Goal: Find specific page/section: Find specific page/section

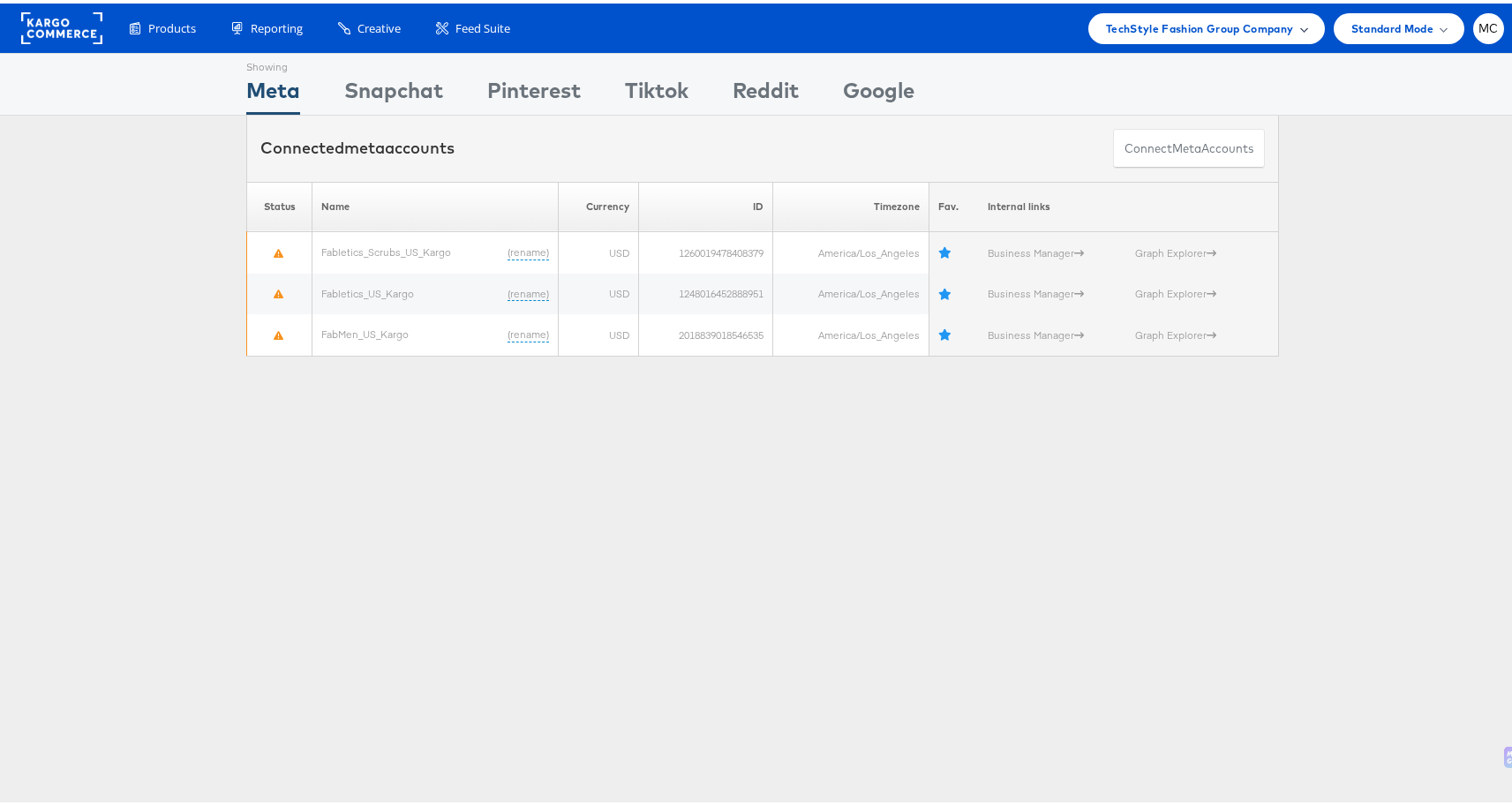
click at [1107, 37] on div "TechStyle Fashion Group Company" at bounding box center [1207, 26] width 237 height 31
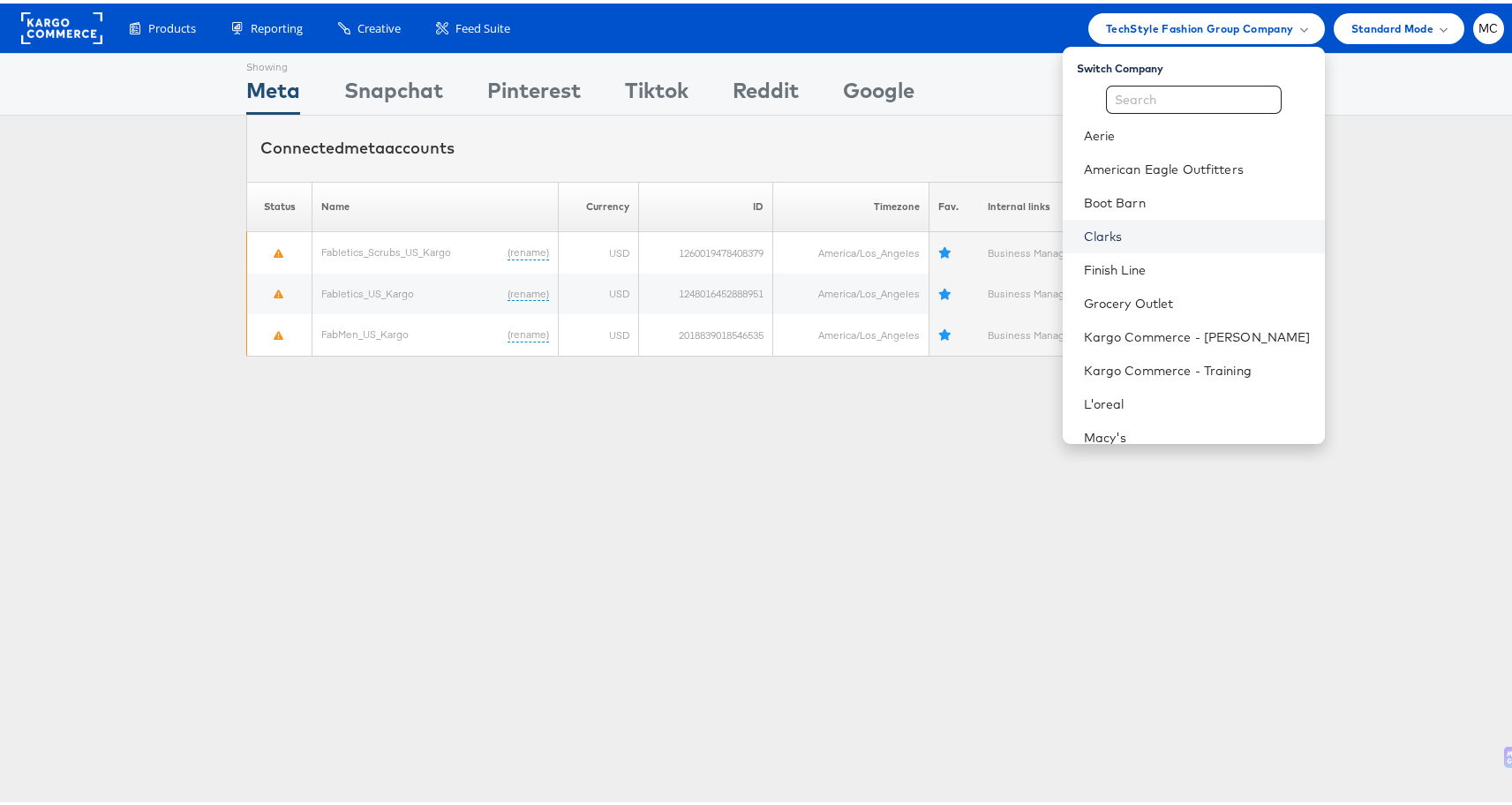
click at [1156, 235] on link "Clarks" at bounding box center [1197, 232] width 226 height 17
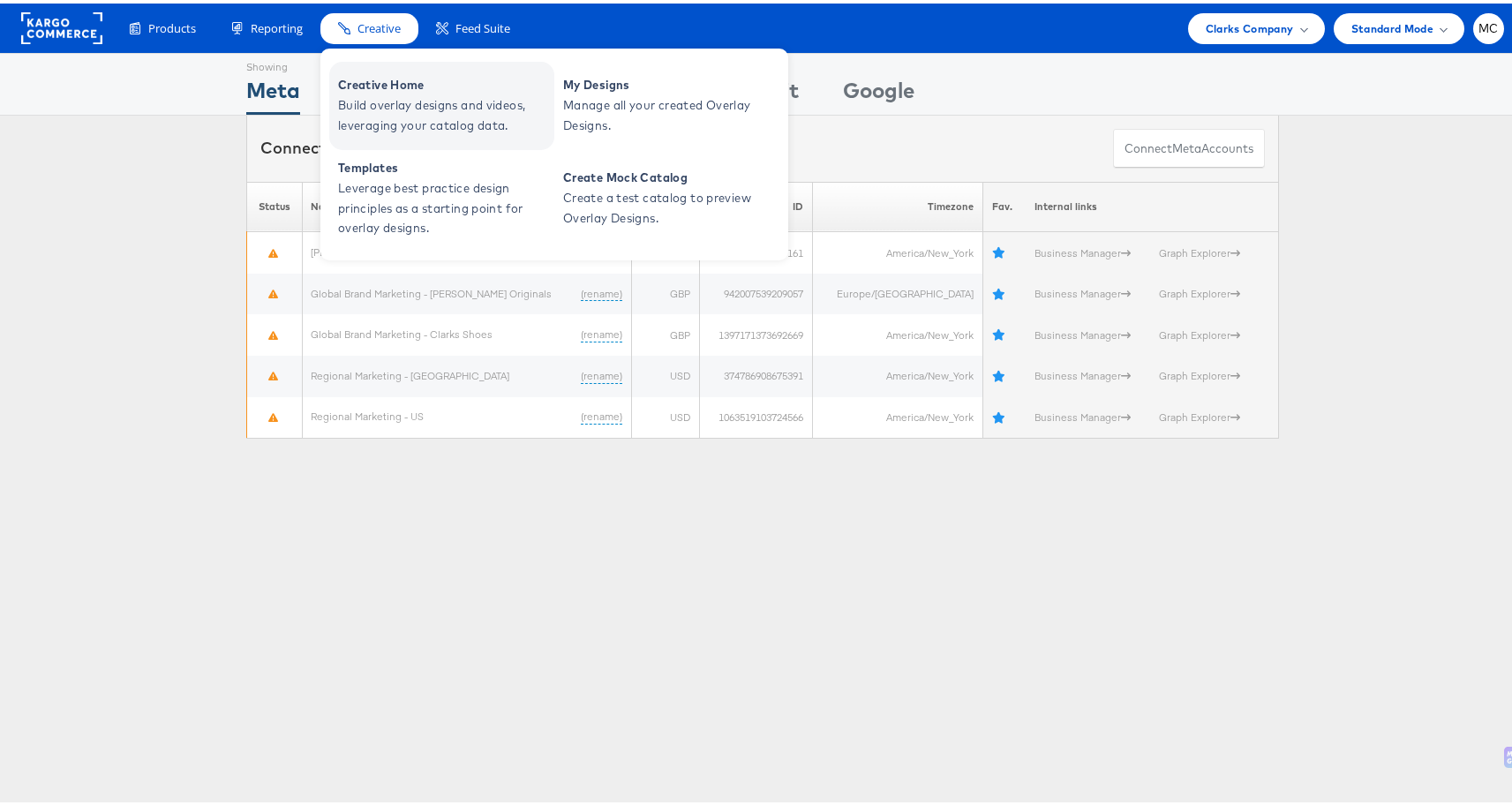
click at [389, 123] on span "Build overlay designs and videos, leveraging your catalog data." at bounding box center [444, 112] width 212 height 40
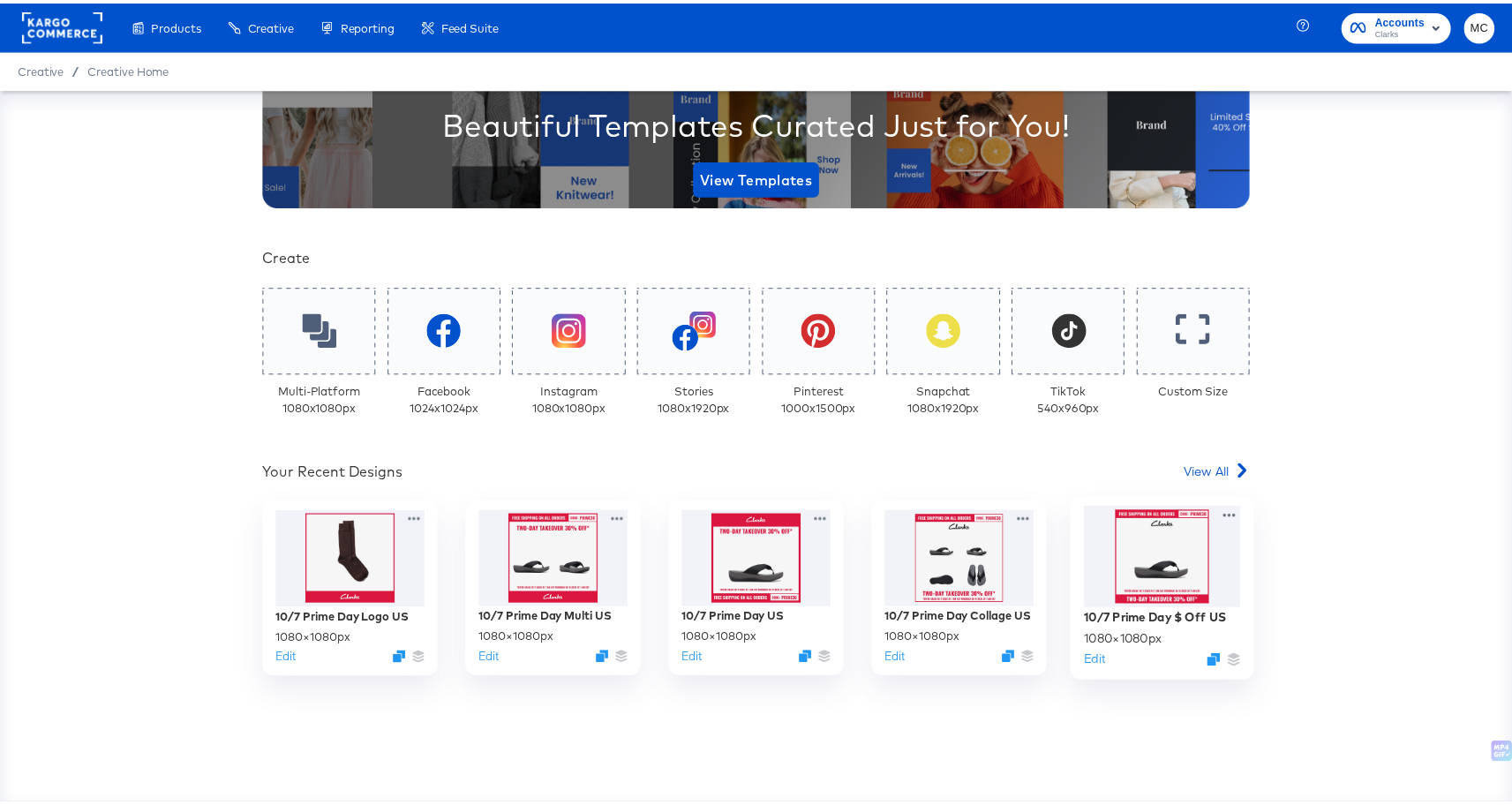
scroll to position [231, 0]
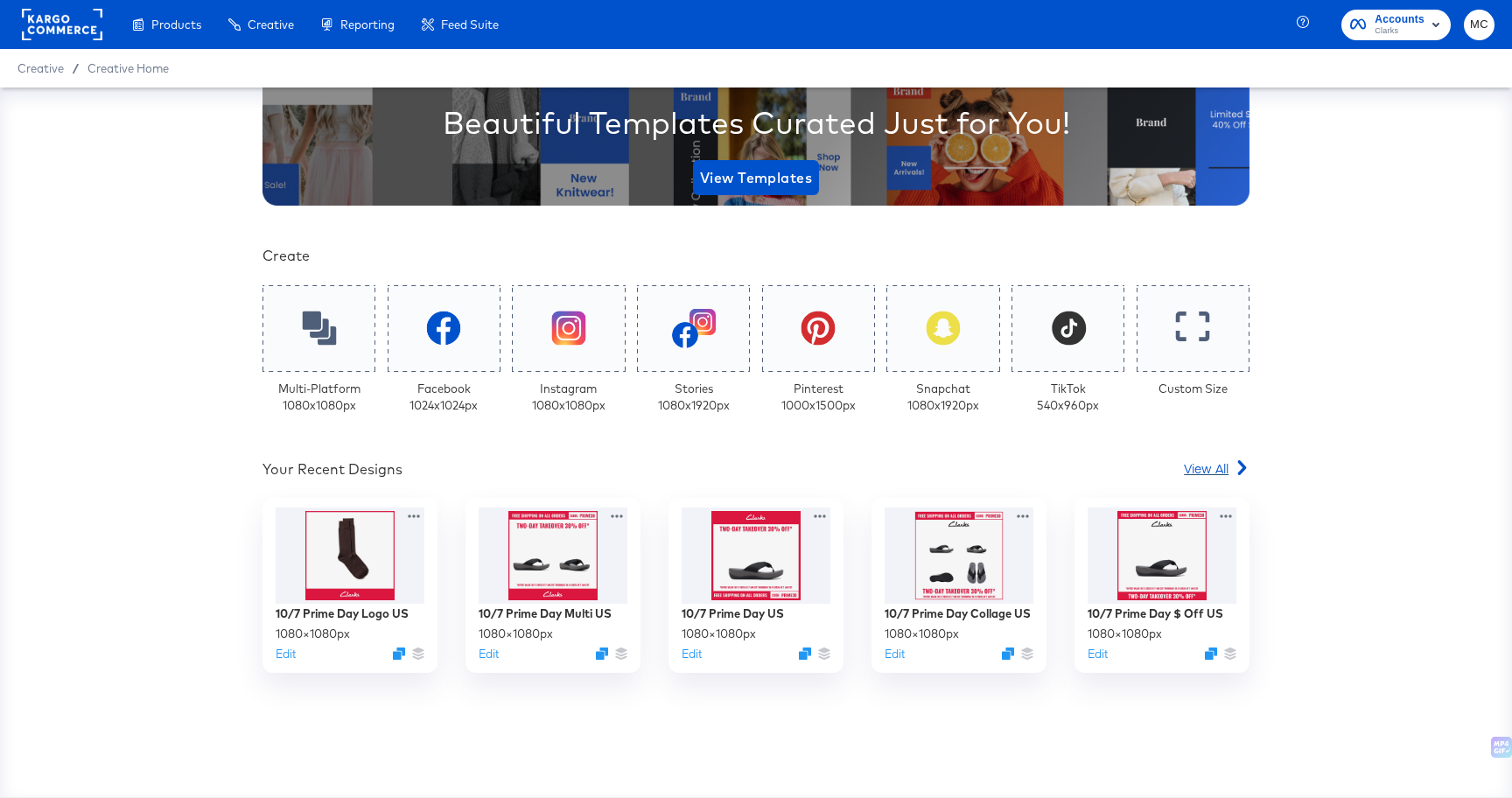
click at [1201, 468] on span "View All" at bounding box center [1206, 467] width 45 height 17
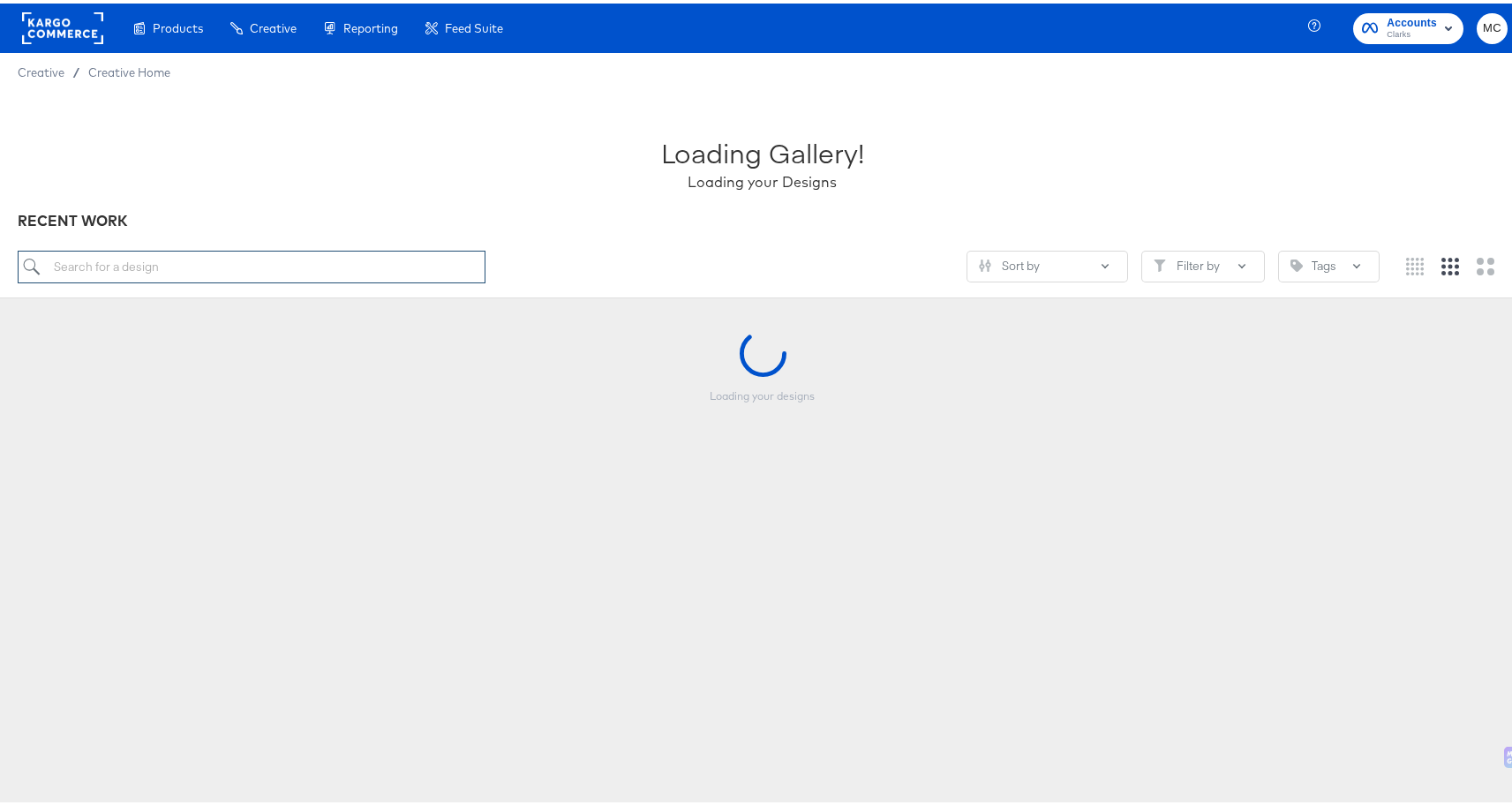
click at [347, 261] on input "search" at bounding box center [251, 264] width 468 height 33
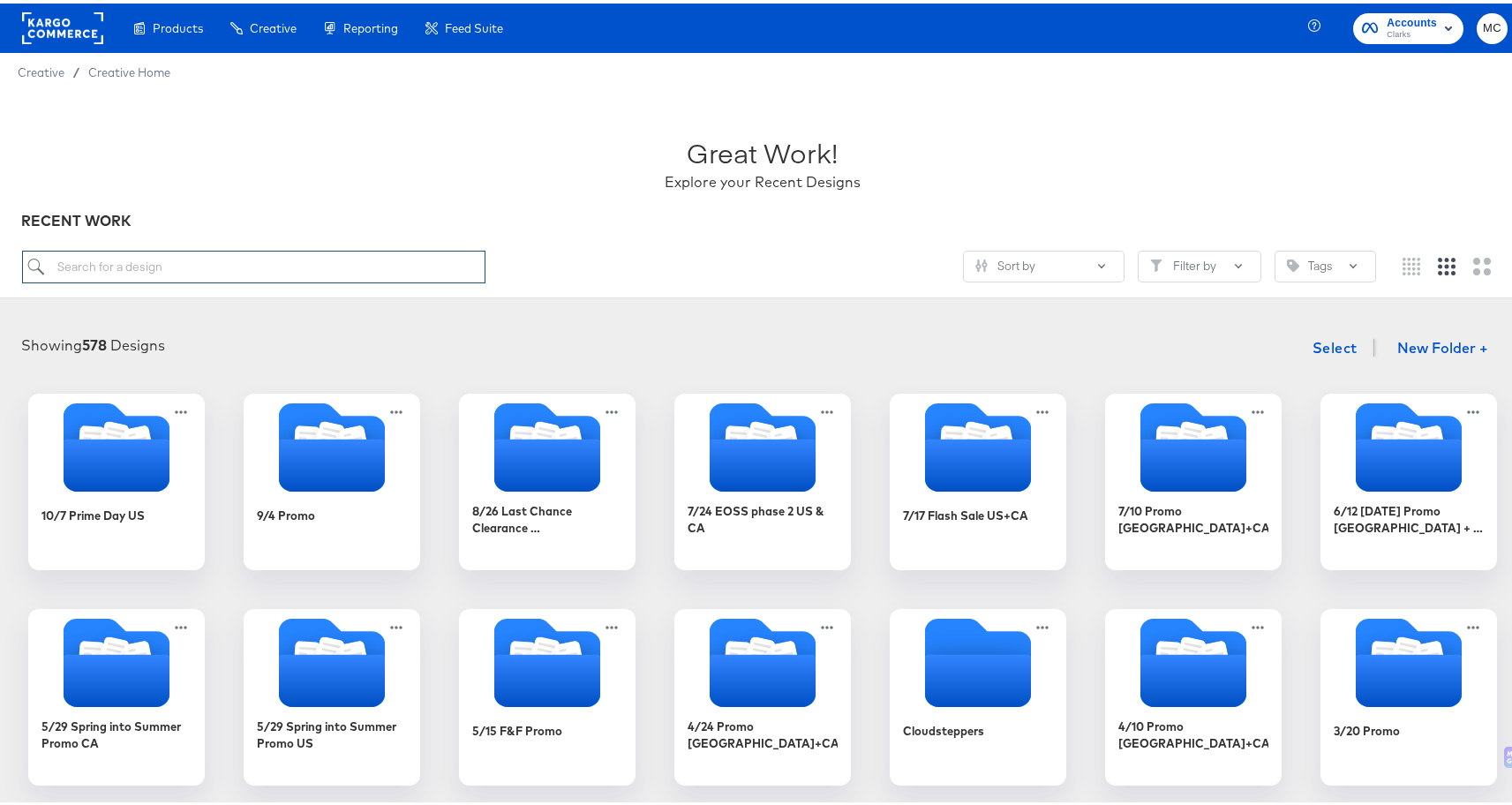
paste input "CS Folder: 7/24 EOSS phase 2 US & CA"
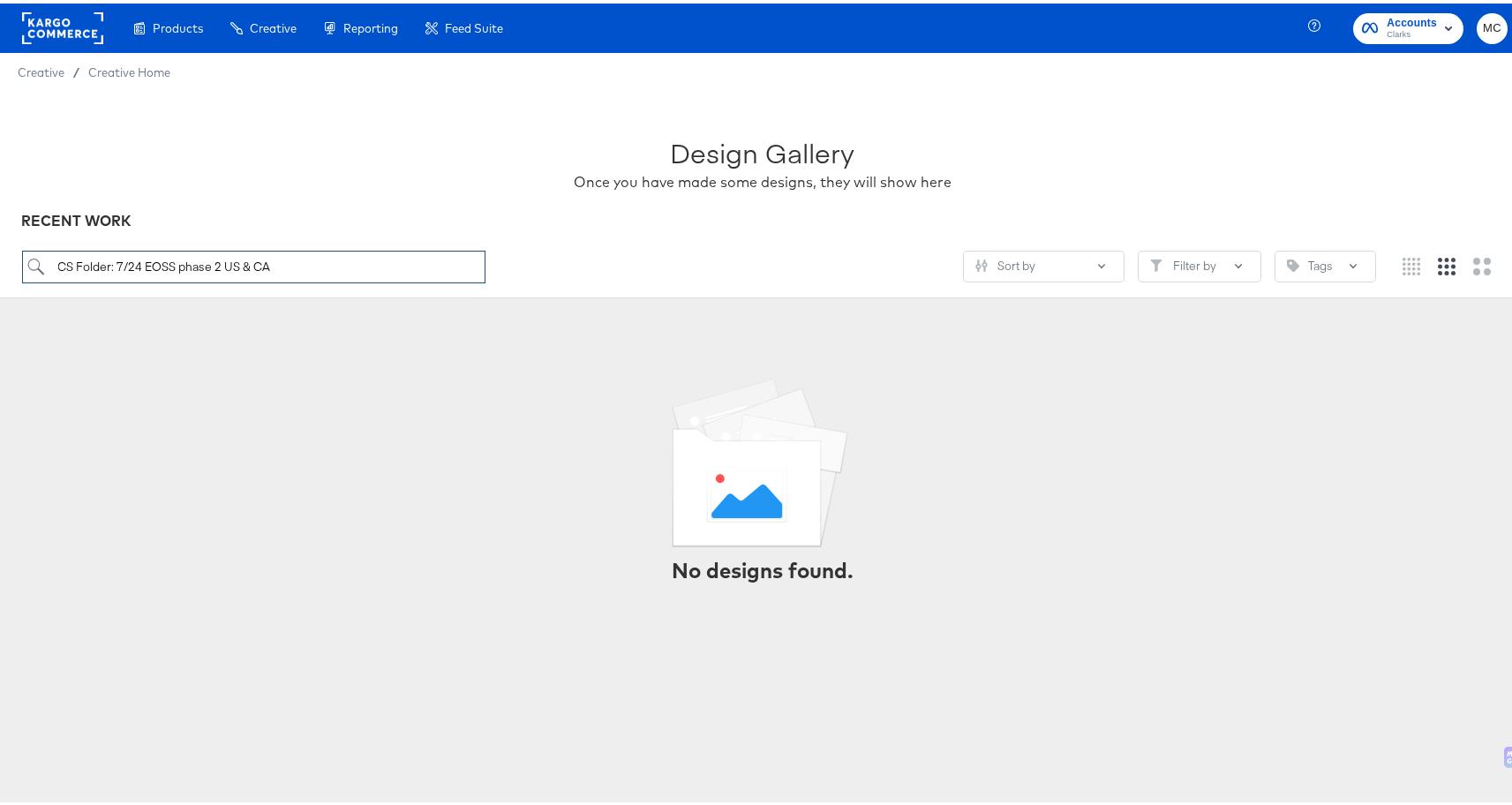
drag, startPoint x: 119, startPoint y: 262, endPoint x: 36, endPoint y: 251, distance: 83.7
click at [36, 251] on input "CS Folder: 7/24 EOSS phase 2 US & CA" at bounding box center [254, 264] width 464 height 33
type input "7/24 EOSS phase 2 US & CA"
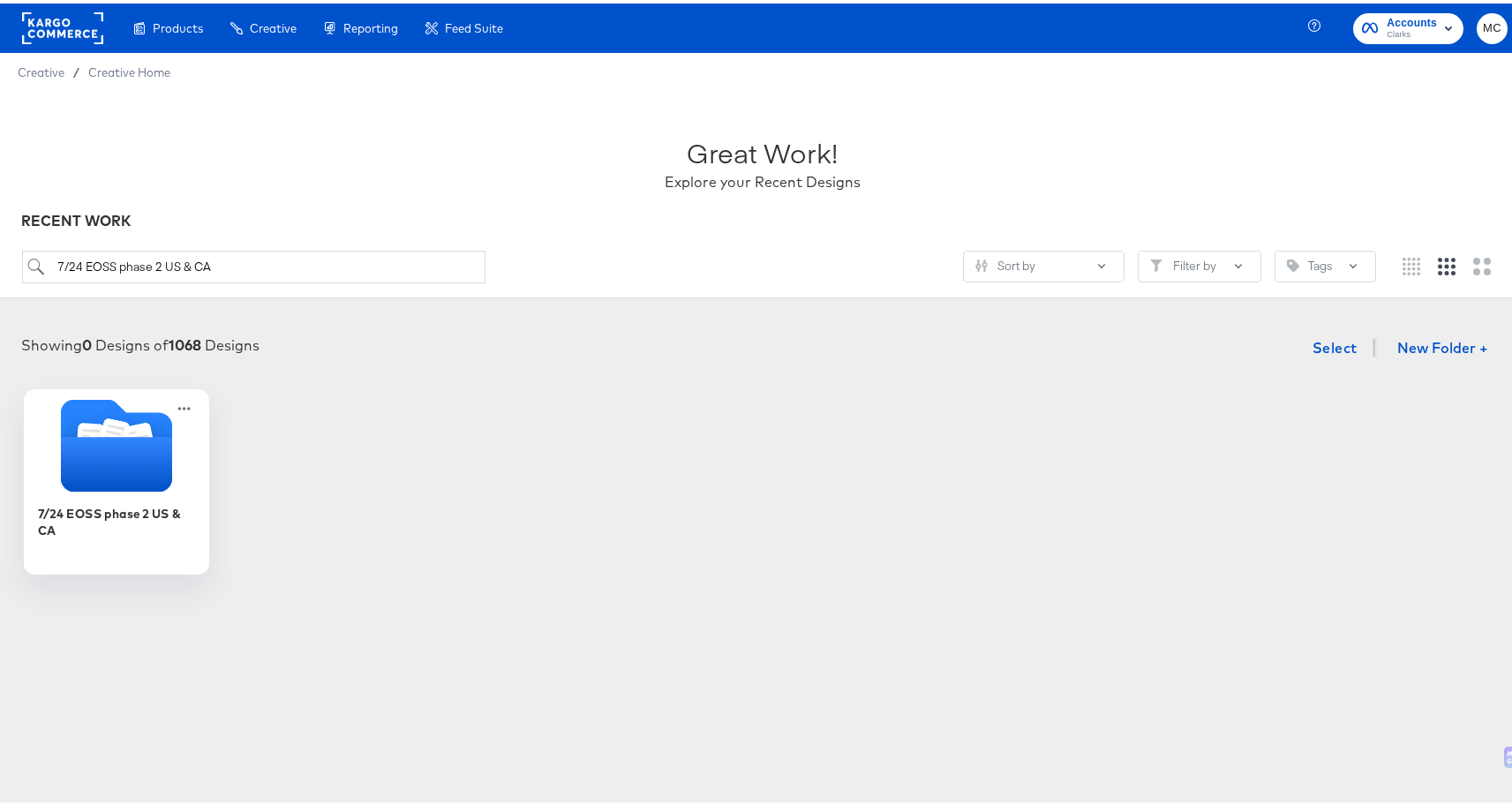
click at [173, 464] on icon "Folder" at bounding box center [116, 441] width 185 height 93
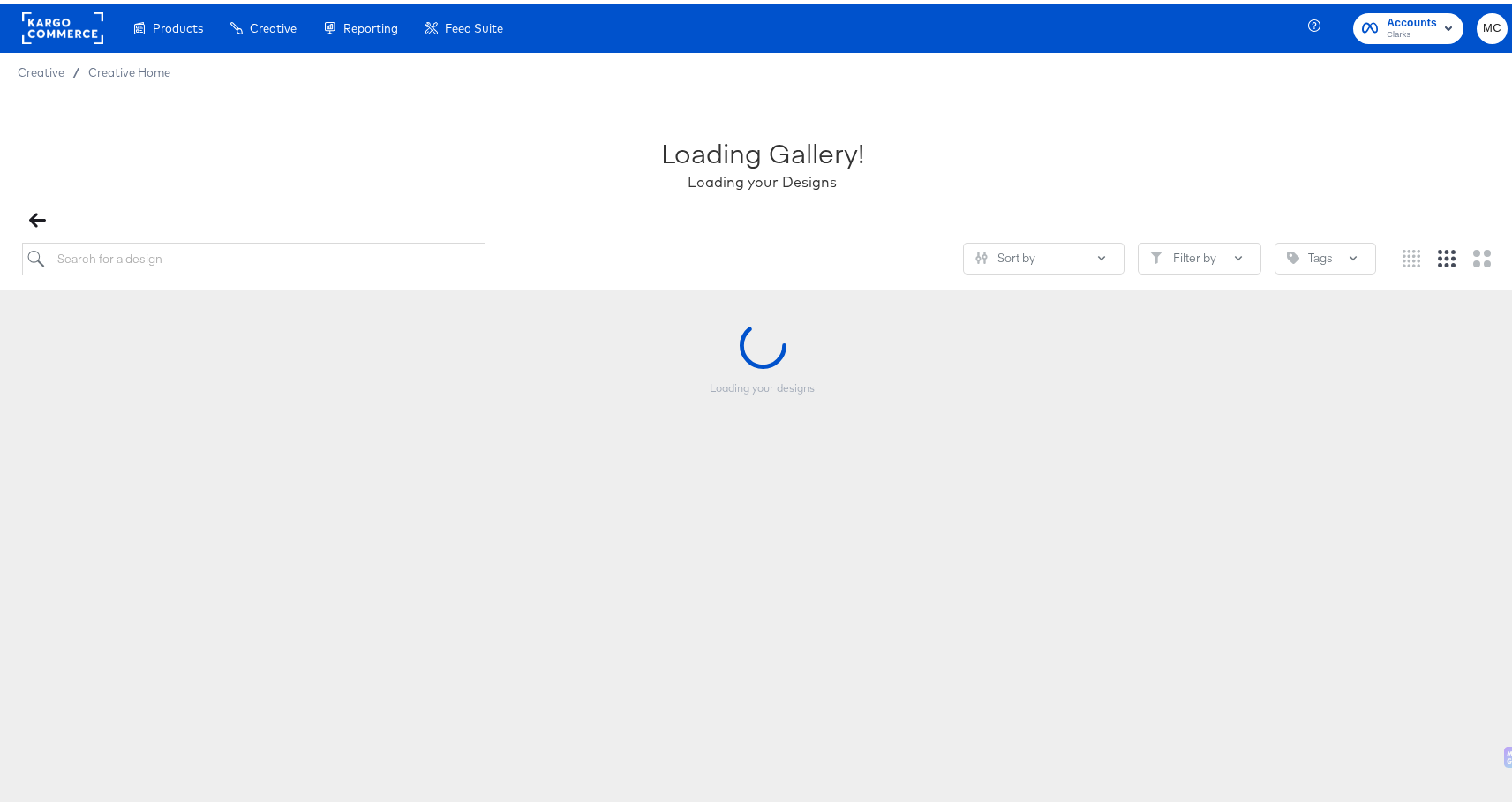
click at [173, 464] on div "Loading your designs" at bounding box center [762, 406] width 1490 height 177
